Goal: Task Accomplishment & Management: Manage account settings

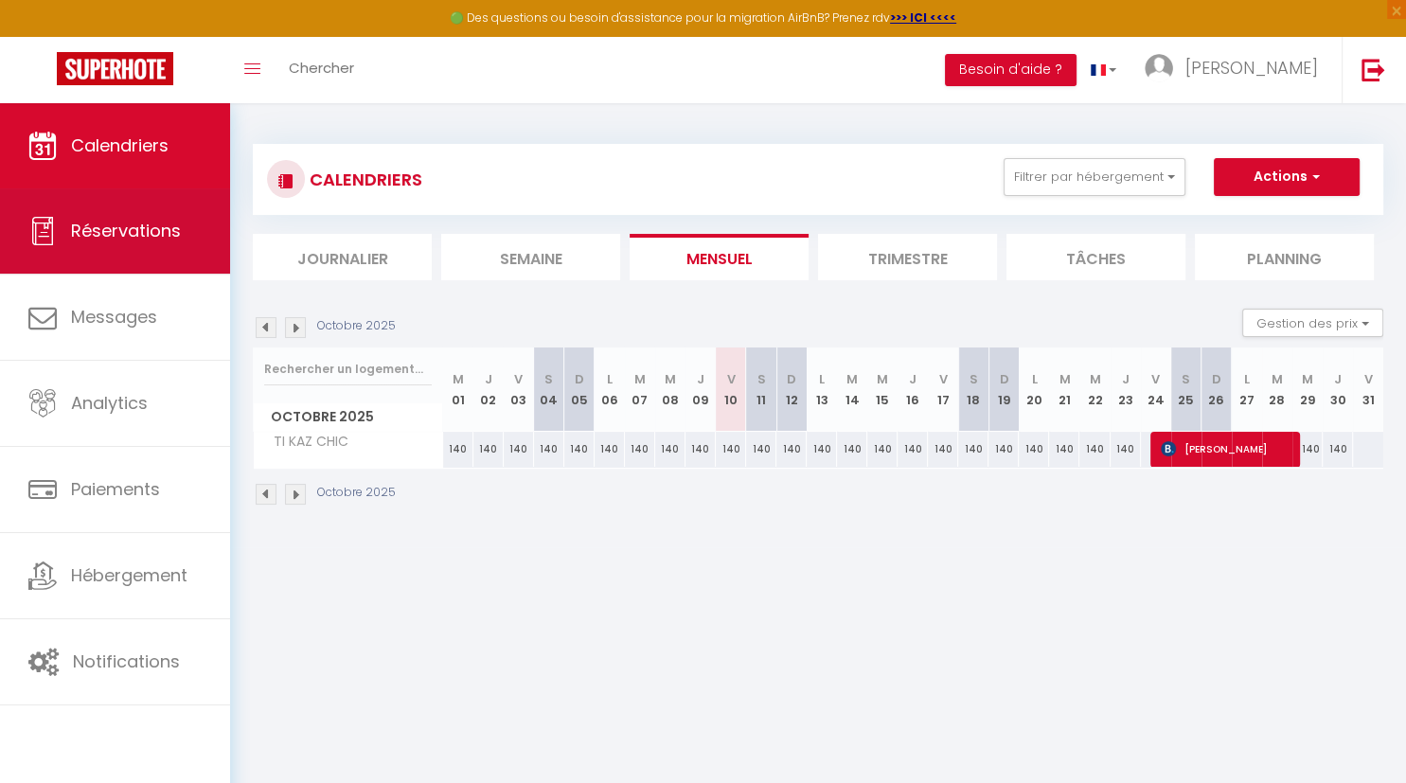
click at [119, 236] on span "Réservations" at bounding box center [126, 231] width 110 height 24
select select "not_cancelled"
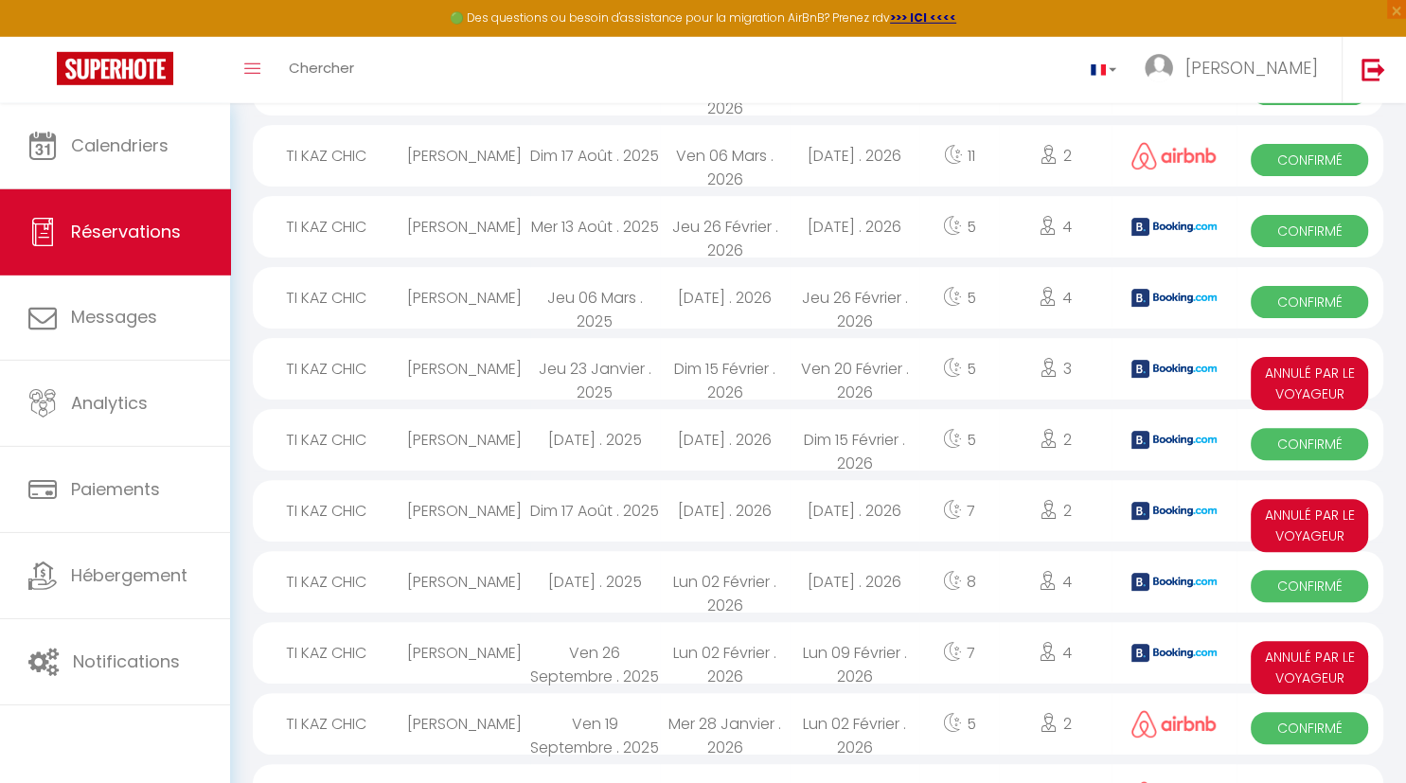
scroll to position [470, 0]
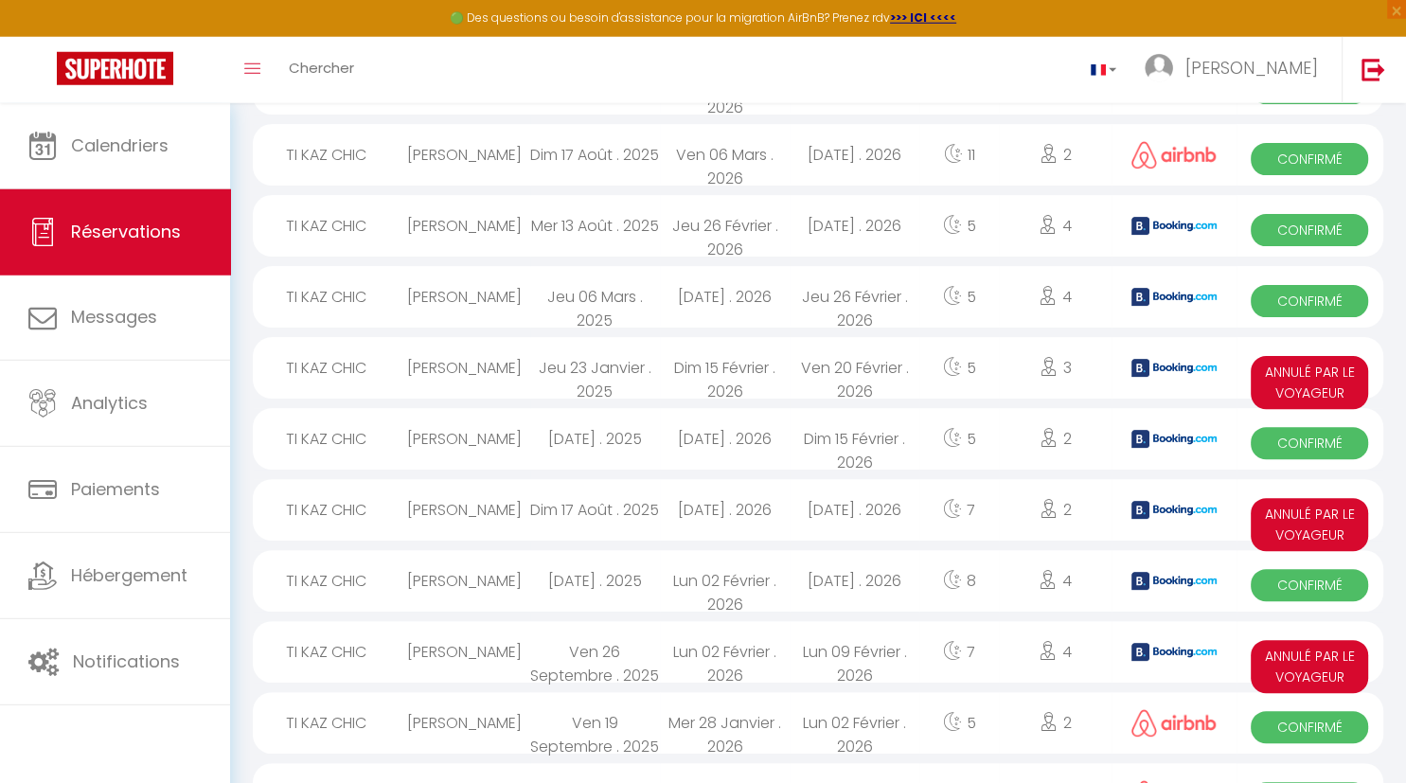
click at [507, 577] on div "[PERSON_NAME]" at bounding box center [465, 581] width 130 height 62
select select "OK"
select select "KO"
select select "0"
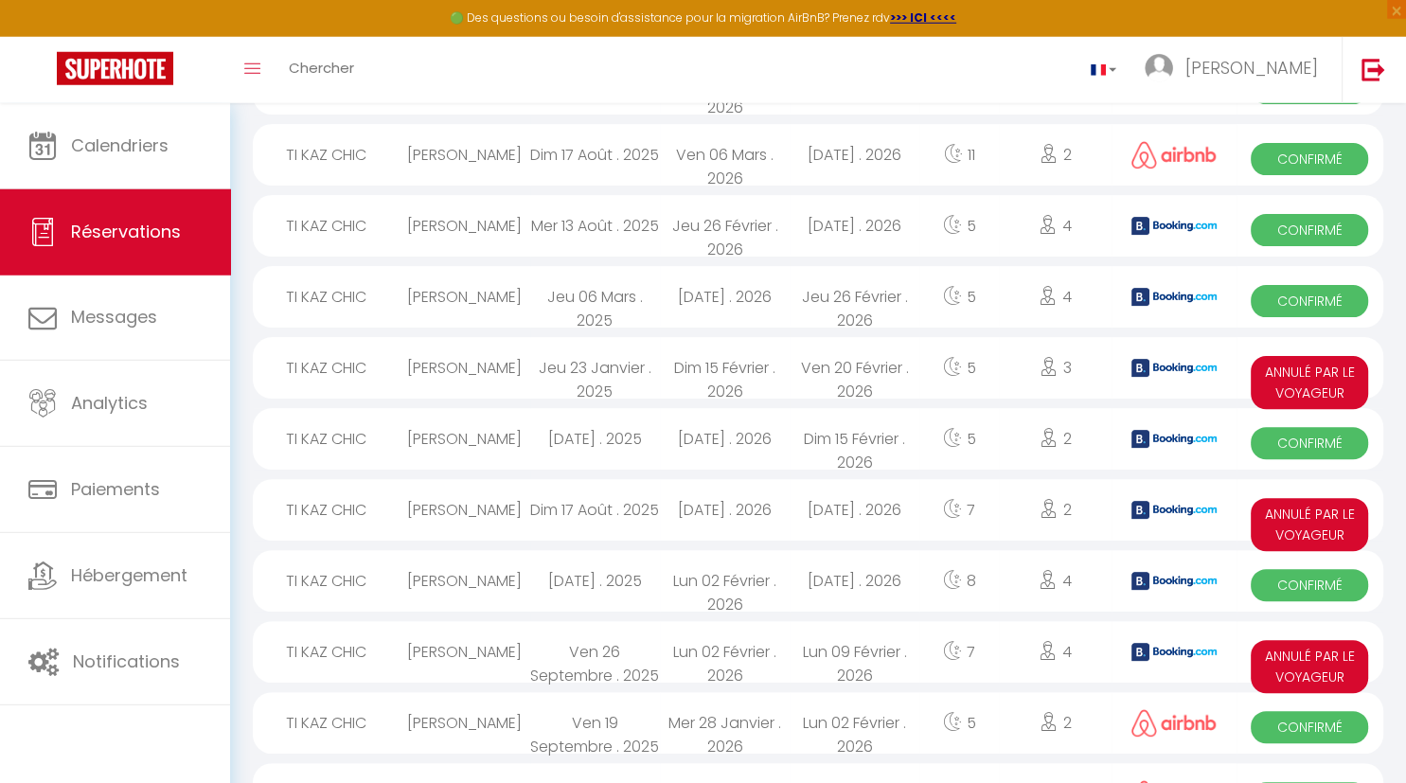
select select "1"
select select
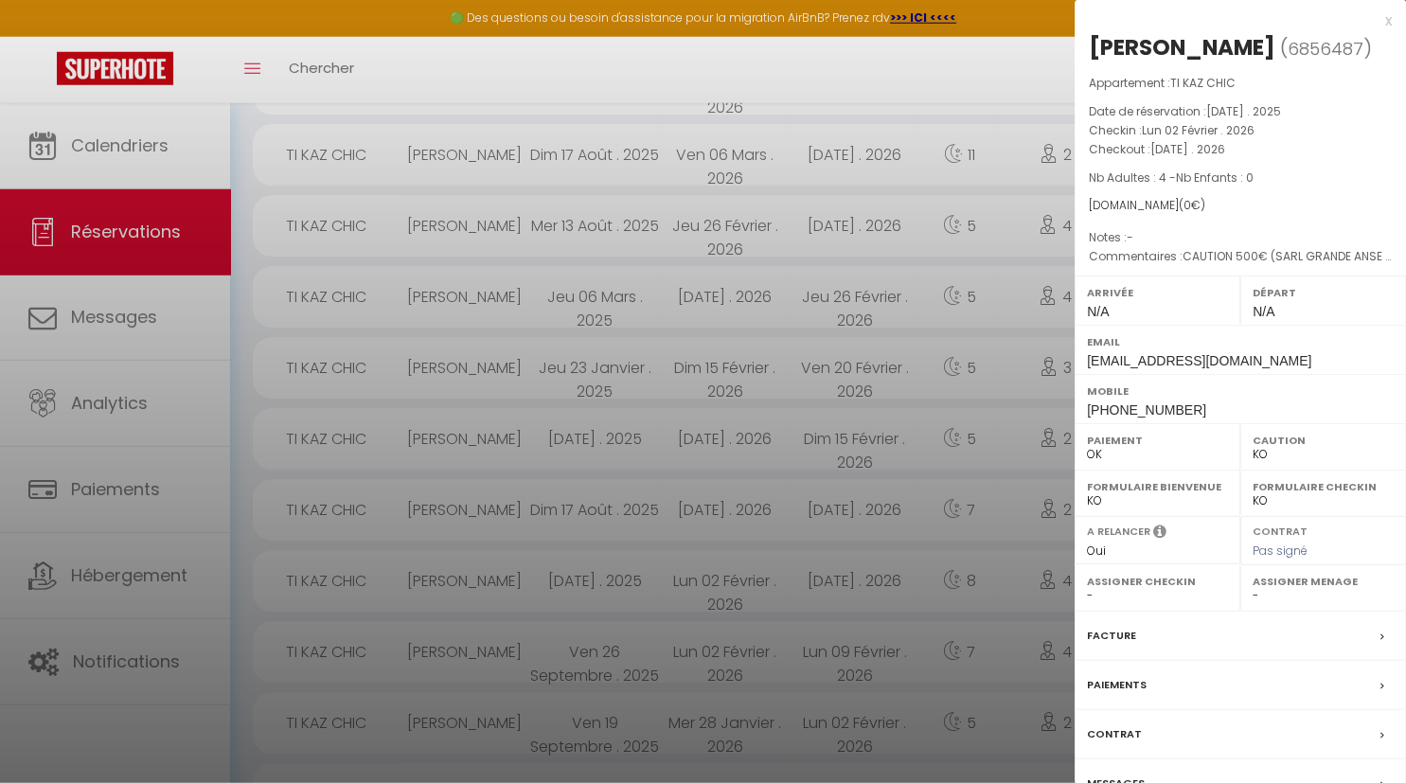
click at [1110, 727] on label "Contrat" at bounding box center [1114, 734] width 55 height 20
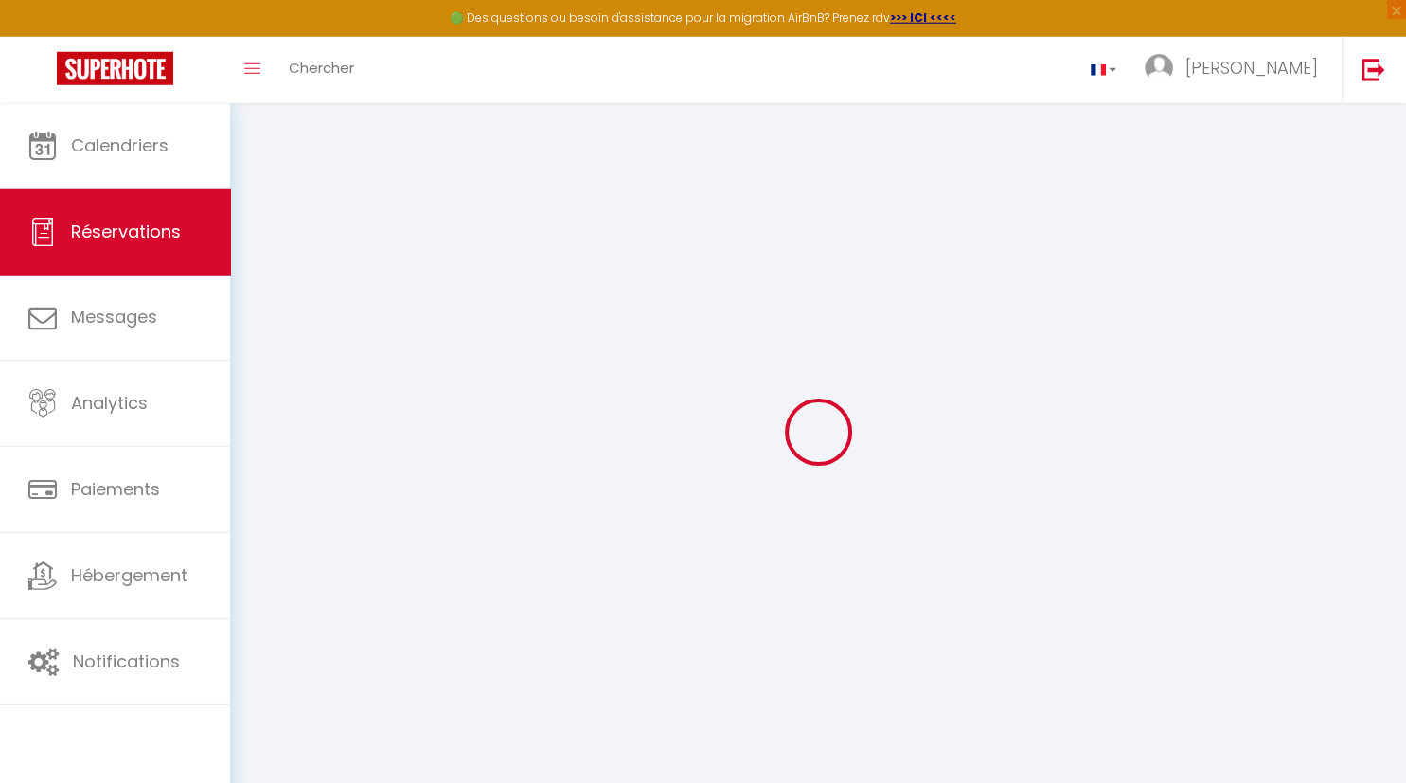
select select
checkbox input "false"
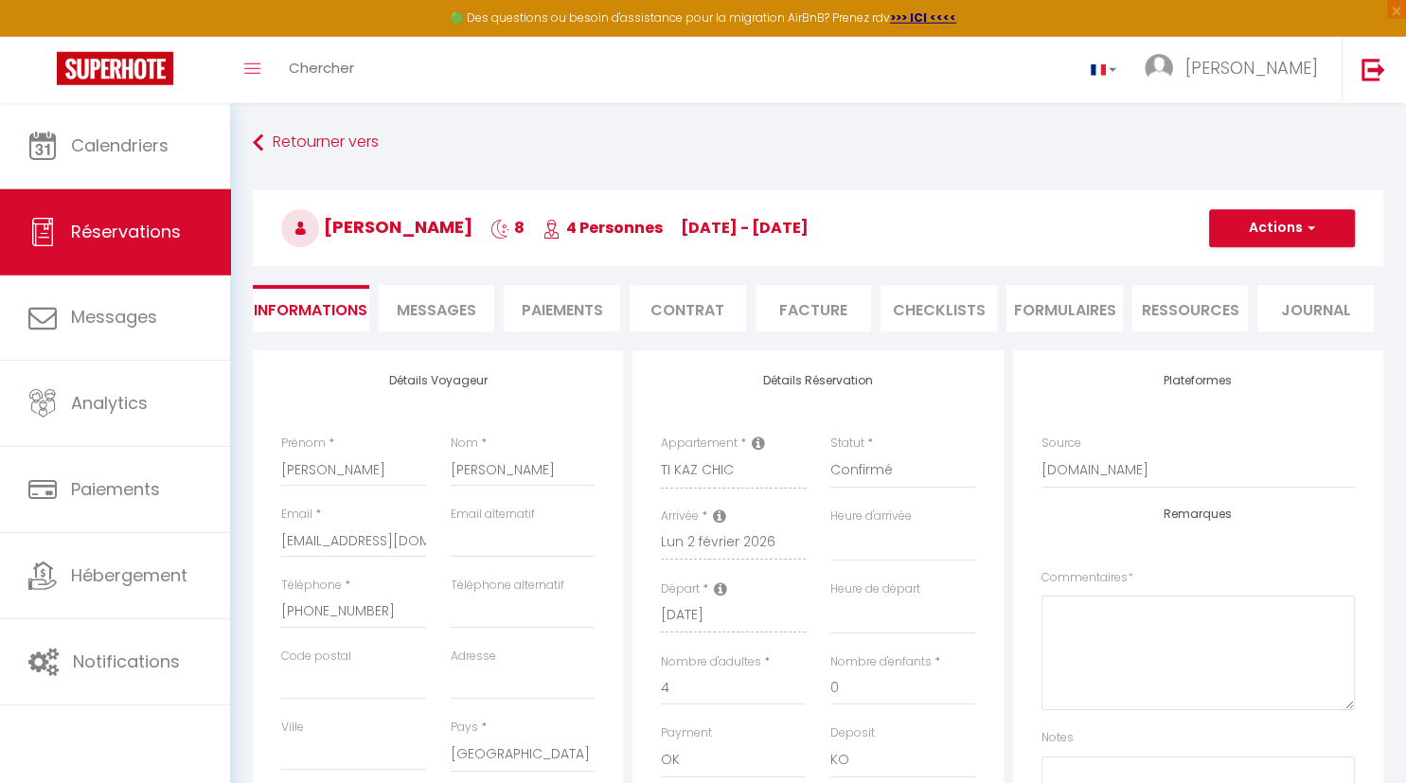
select select
checkbox input "false"
type textarea "CAUTION 500€ (SARL GRANDE ANSE ou CB) - TDS 32€"
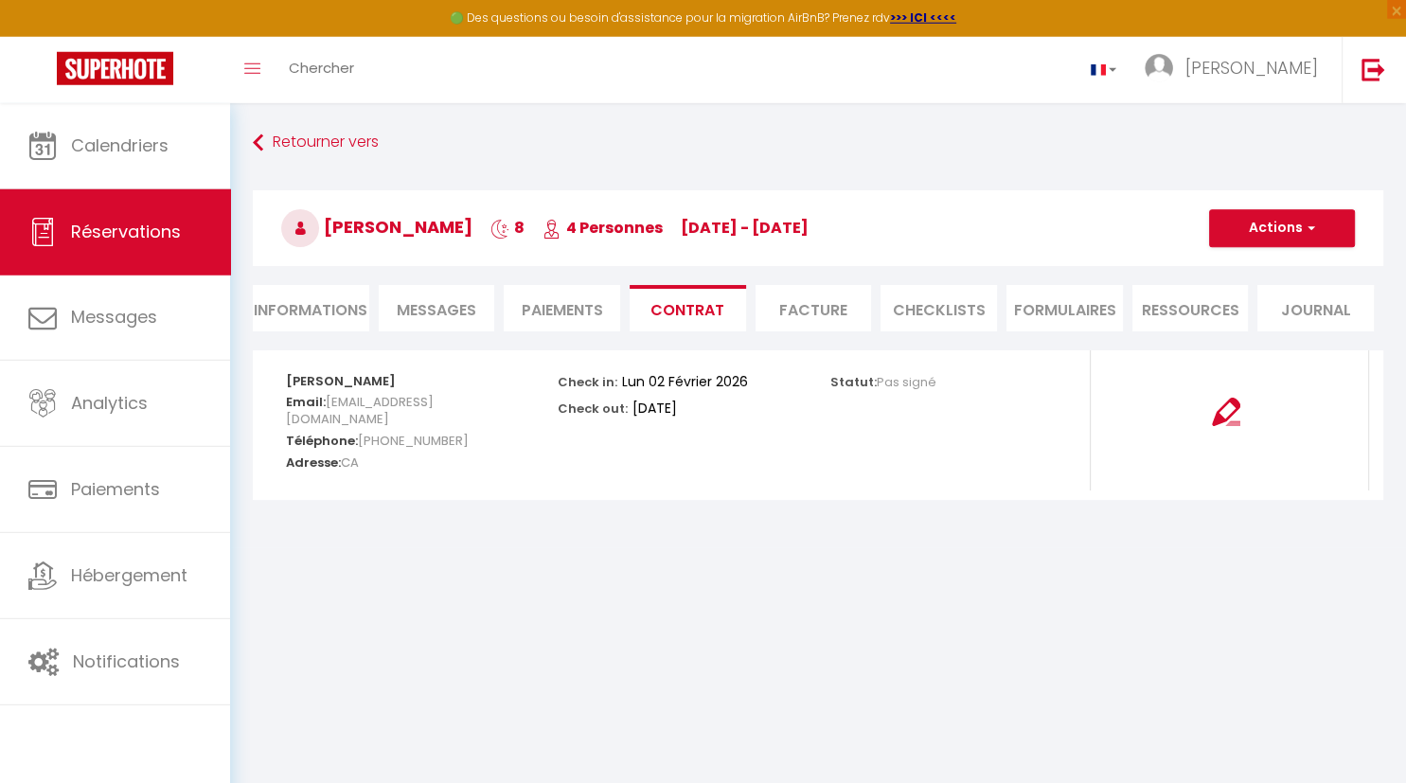
click at [320, 310] on li "Informations" at bounding box center [311, 308] width 116 height 46
select select
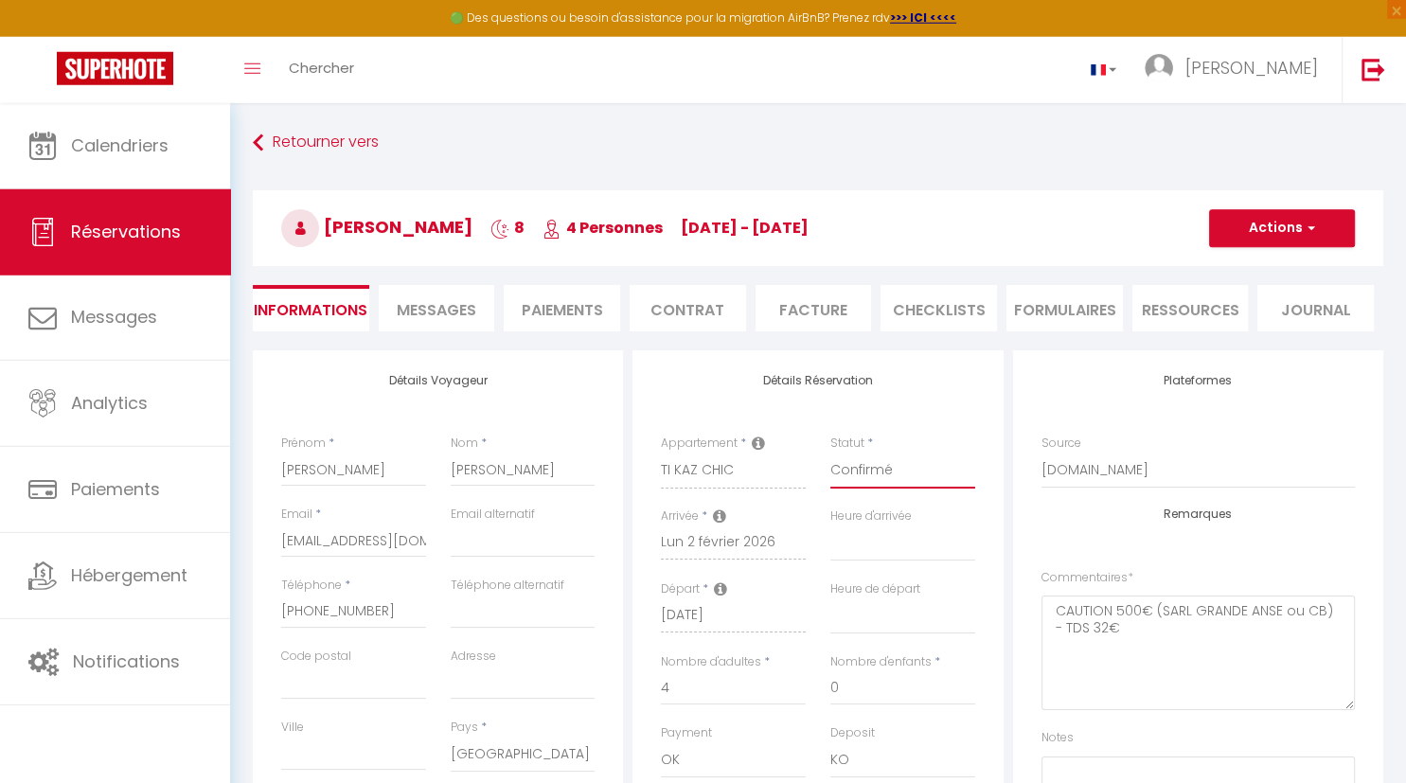
click at [830, 453] on select "Confirmé Non Confirmé [PERSON_NAME] par le voyageur No Show Request" at bounding box center [902, 471] width 145 height 36
select select "5"
click option "Annulé par le voyageur" at bounding box center [0, 0] width 0 height 0
select select
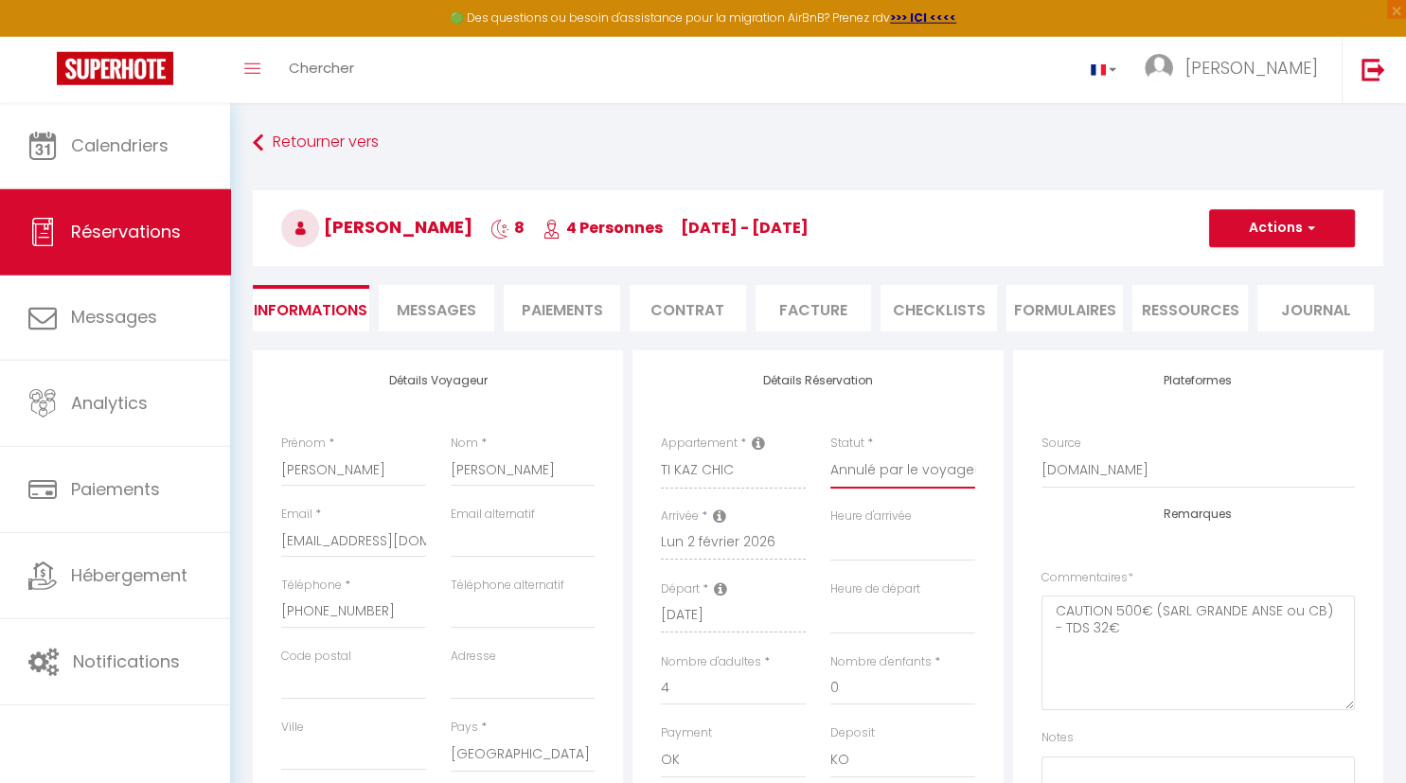
checkbox input "false"
click at [1297, 234] on button "Actions" at bounding box center [1282, 228] width 146 height 38
click at [1268, 270] on link "Enregistrer" at bounding box center [1263, 270] width 150 height 25
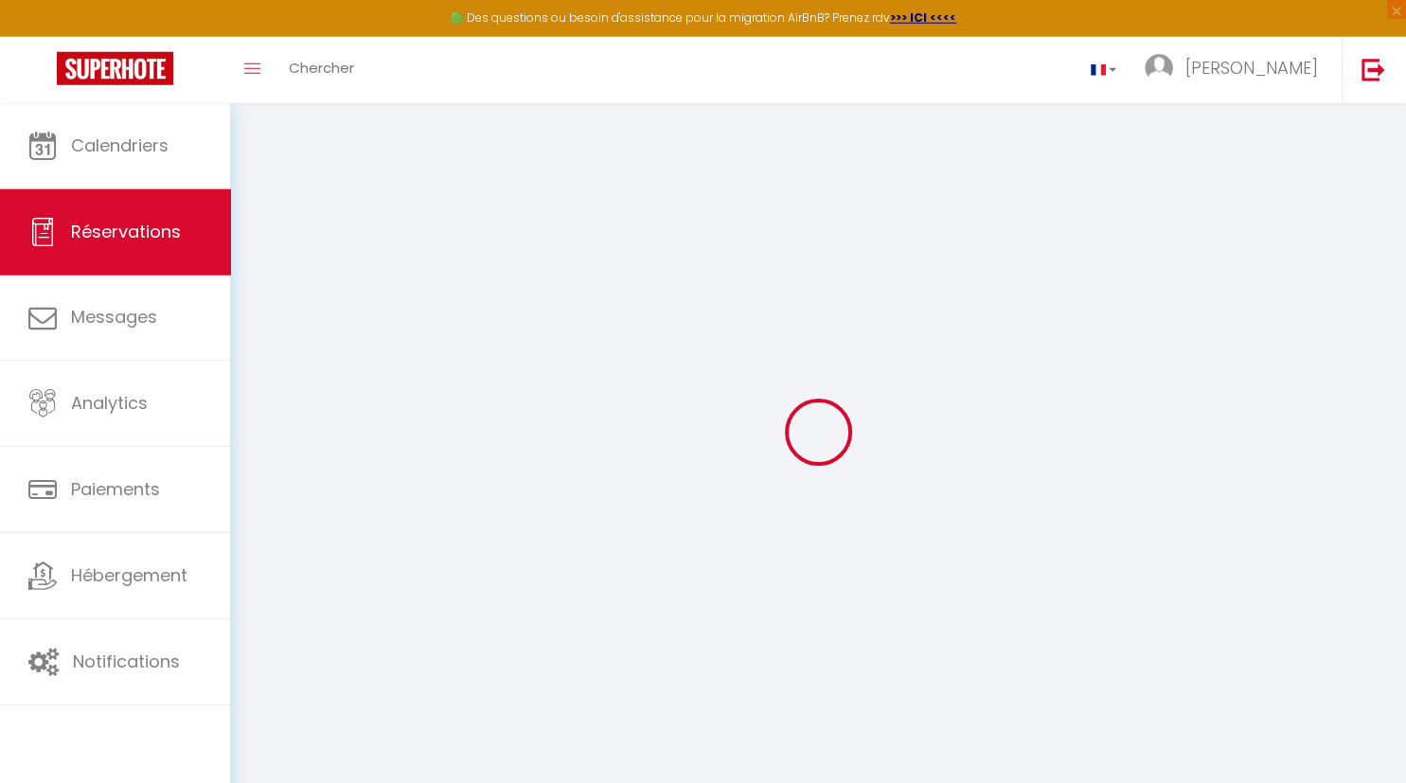
select select "not_cancelled"
